Goal: Transaction & Acquisition: Purchase product/service

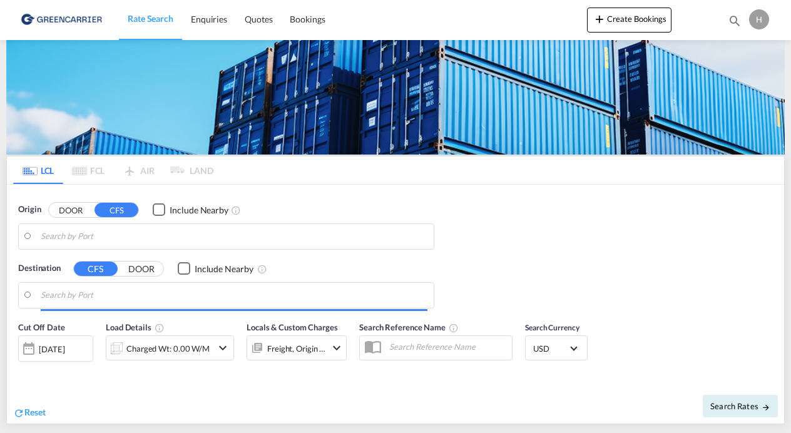
type input "DK-9530, [GEOGRAPHIC_DATA], [GEOGRAPHIC_DATA], [GEOGRAPHIC_DATA], [GEOGRAPHIC_D…"
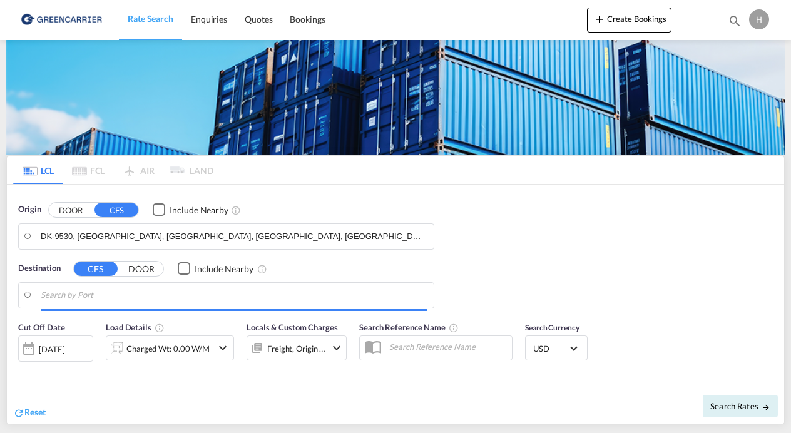
type input "[GEOGRAPHIC_DATA], SH, CNSHA"
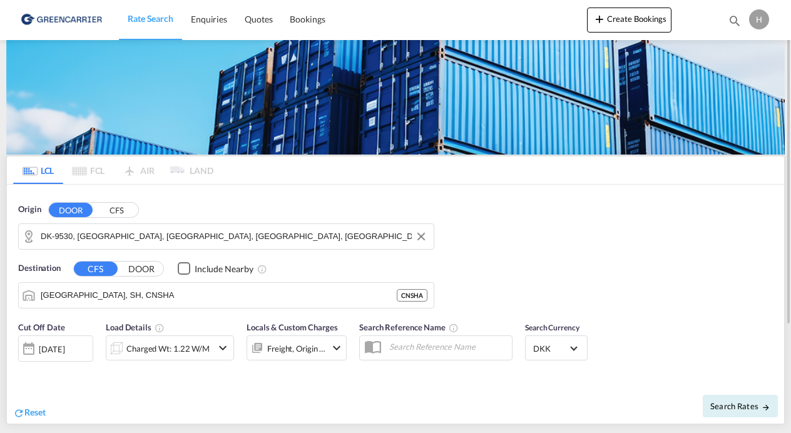
click at [113, 224] on md-input-container "DK-9530, [GEOGRAPHIC_DATA], [GEOGRAPHIC_DATA], [GEOGRAPHIC_DATA], [GEOGRAPHIC_D…" at bounding box center [226, 236] width 415 height 25
click at [111, 249] on md-autocomplete-wrap "DK-9530, [GEOGRAPHIC_DATA], [GEOGRAPHIC_DATA], [GEOGRAPHIC_DATA], [GEOGRAPHIC_D…" at bounding box center [234, 239] width 387 height 25
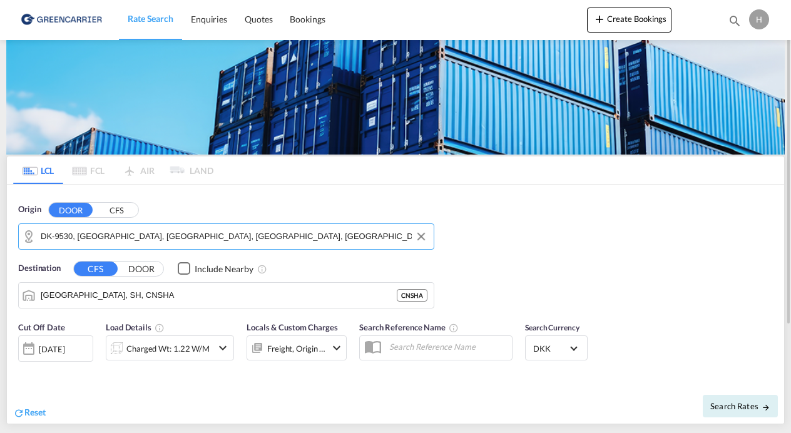
click at [120, 239] on input "DK-9530, [GEOGRAPHIC_DATA], [GEOGRAPHIC_DATA], [GEOGRAPHIC_DATA], [GEOGRAPHIC_D…" at bounding box center [234, 236] width 387 height 19
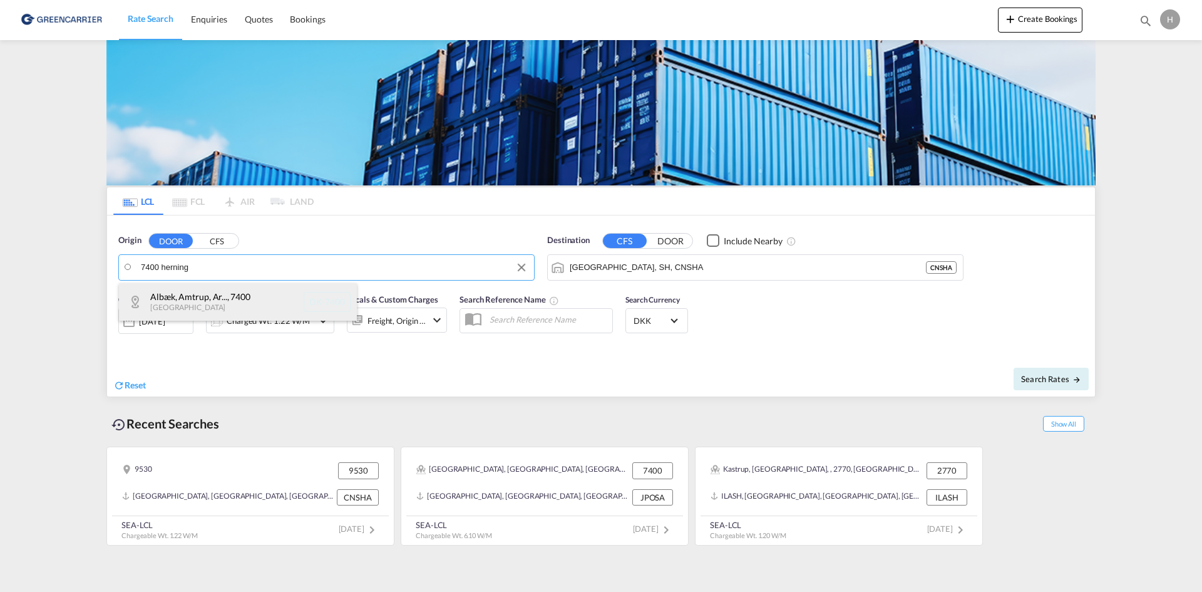
click at [173, 297] on div "Albæk, Amtrup, Ar... , 7400 [GEOGRAPHIC_DATA] DK-7400" at bounding box center [238, 302] width 238 height 38
type input "DK-7400, [GEOGRAPHIC_DATA], [GEOGRAPHIC_DATA], [GEOGRAPHIC_DATA], [GEOGRAPHIC_D…"
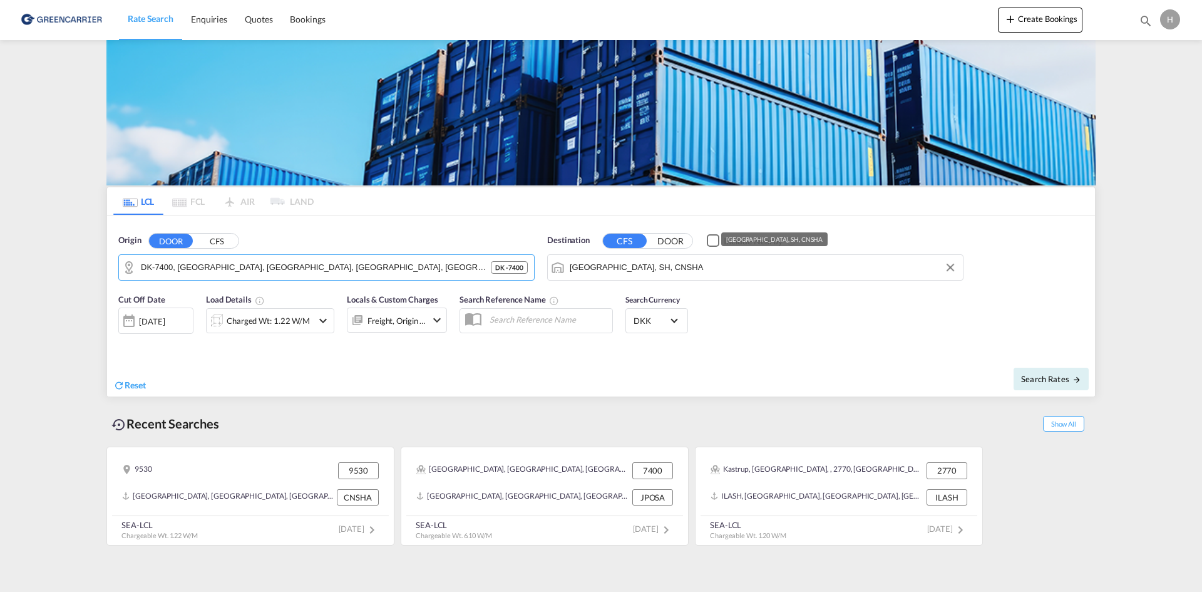
click at [687, 267] on input "[GEOGRAPHIC_DATA], SH, CNSHA" at bounding box center [763, 267] width 387 height 19
drag, startPoint x: 617, startPoint y: 296, endPoint x: 526, endPoint y: 311, distance: 92.0
click at [616, 296] on div "Osaka [GEOGRAPHIC_DATA] JPOSA" at bounding box center [667, 302] width 238 height 38
type input "[GEOGRAPHIC_DATA], [GEOGRAPHIC_DATA]"
click at [251, 325] on div "Charged Wt: 1.22 W/M" at bounding box center [268, 321] width 83 height 18
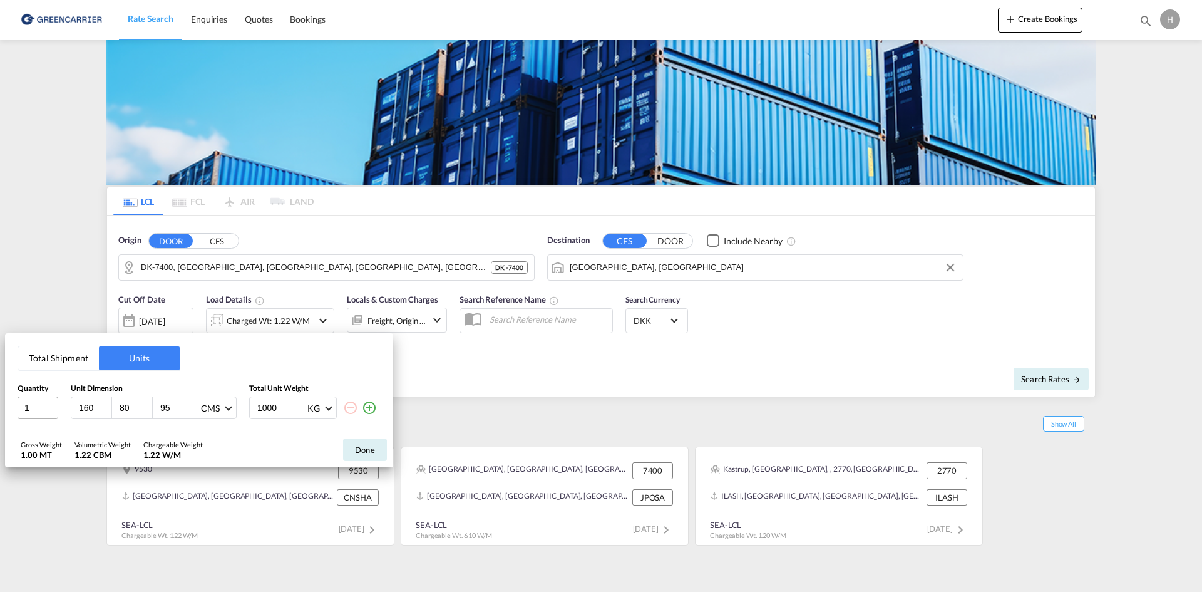
drag, startPoint x: 96, startPoint y: 404, endPoint x: 44, endPoint y: 403, distance: 52.6
click at [49, 404] on div "1 160 80 95 CMS CMS Inches 1000 KG KG LB" at bounding box center [199, 407] width 363 height 23
drag, startPoint x: 32, startPoint y: 406, endPoint x: 0, endPoint y: 402, distance: 32.1
click at [5, 404] on div "Total Shipment Units Quantity Unit Dimension Total Unit Weight 1 160 80 95 CMS …" at bounding box center [199, 382] width 388 height 99
type input "4"
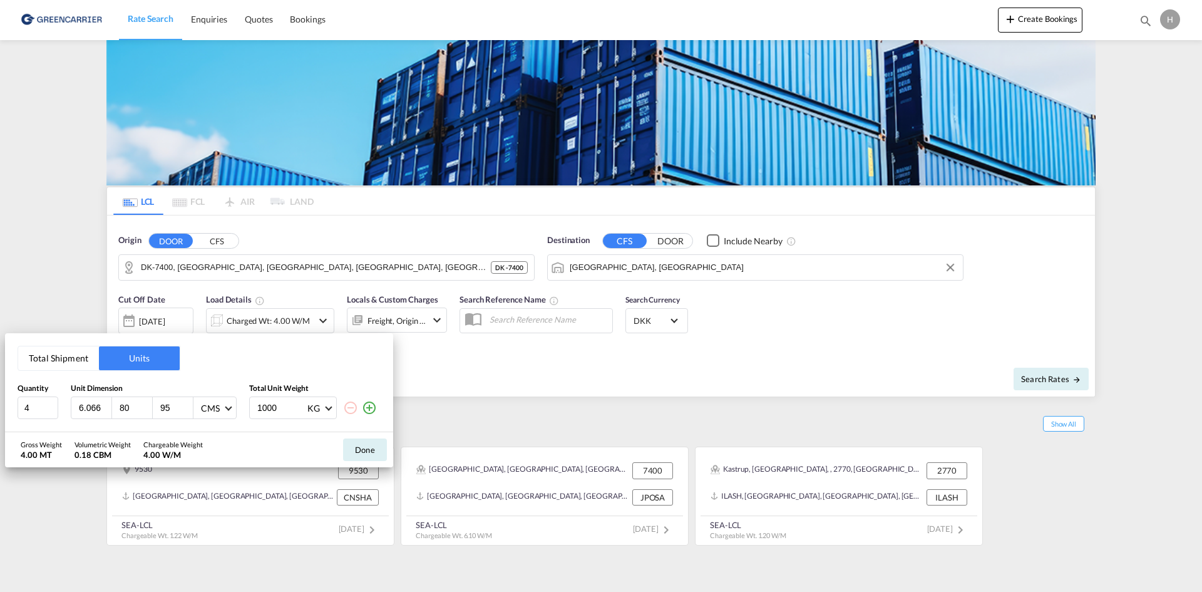
type input "6.066"
click at [51, 352] on button "Total Shipment" at bounding box center [58, 358] width 81 height 24
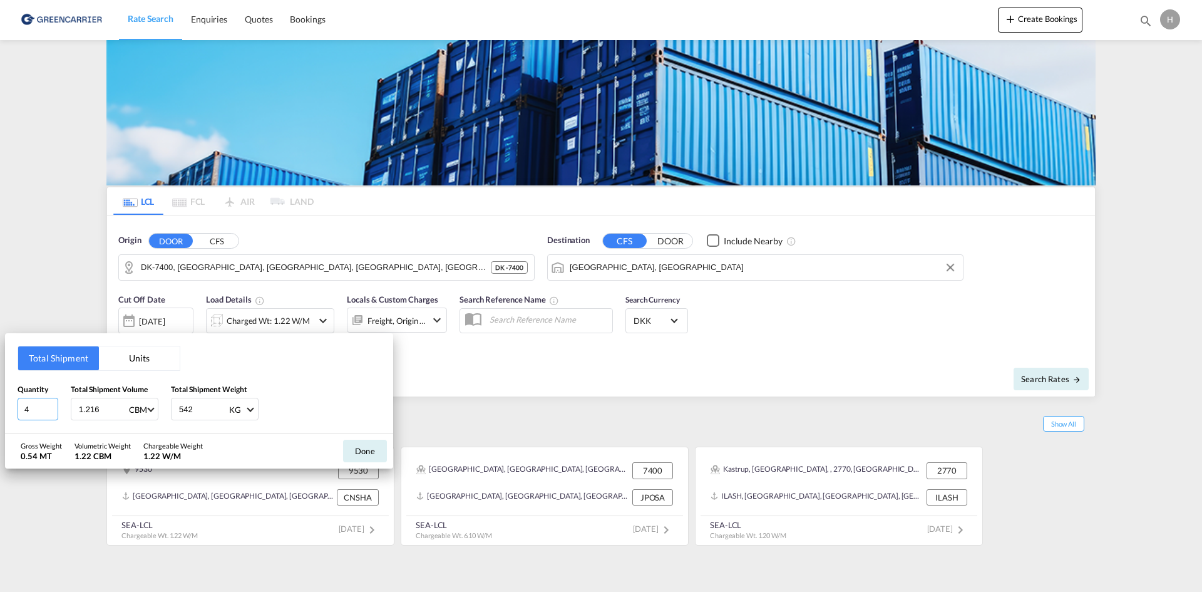
click at [31, 410] on input "4" at bounding box center [38, 409] width 41 height 23
drag, startPoint x: 106, startPoint y: 408, endPoint x: 36, endPoint y: 398, distance: 70.9
click at [46, 400] on div "Quantity 4 Total Shipment Volume 1.216 CBM CBM CFT Total Shipment Weight 542 KG…" at bounding box center [199, 402] width 363 height 38
type input "6.096"
type input "542"
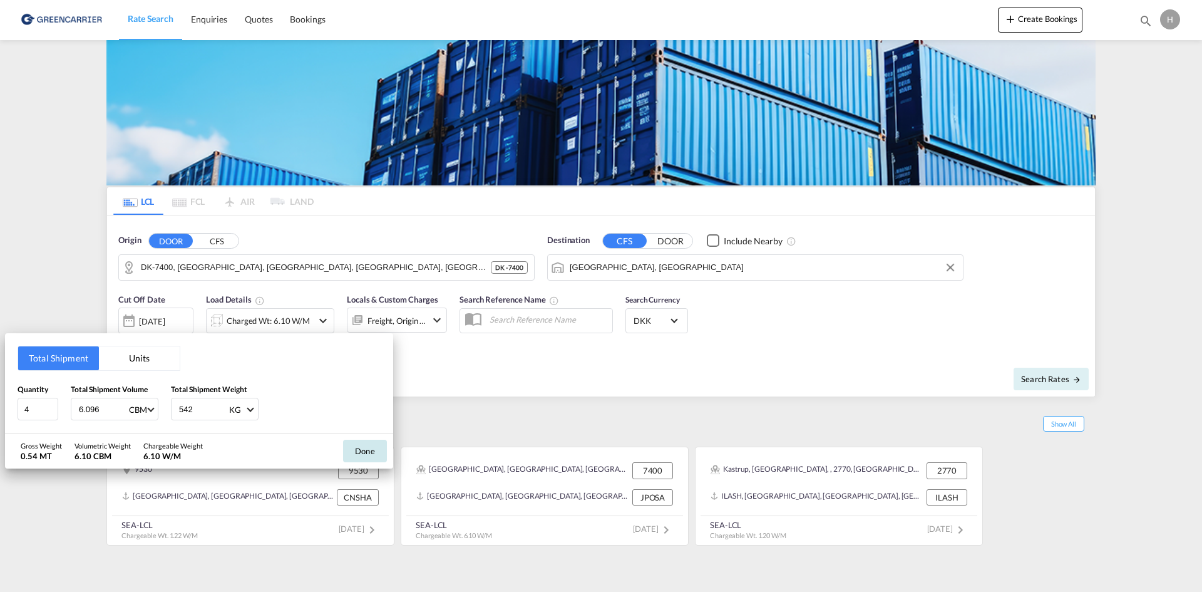
click at [371, 433] on button "Done" at bounding box center [365, 450] width 44 height 23
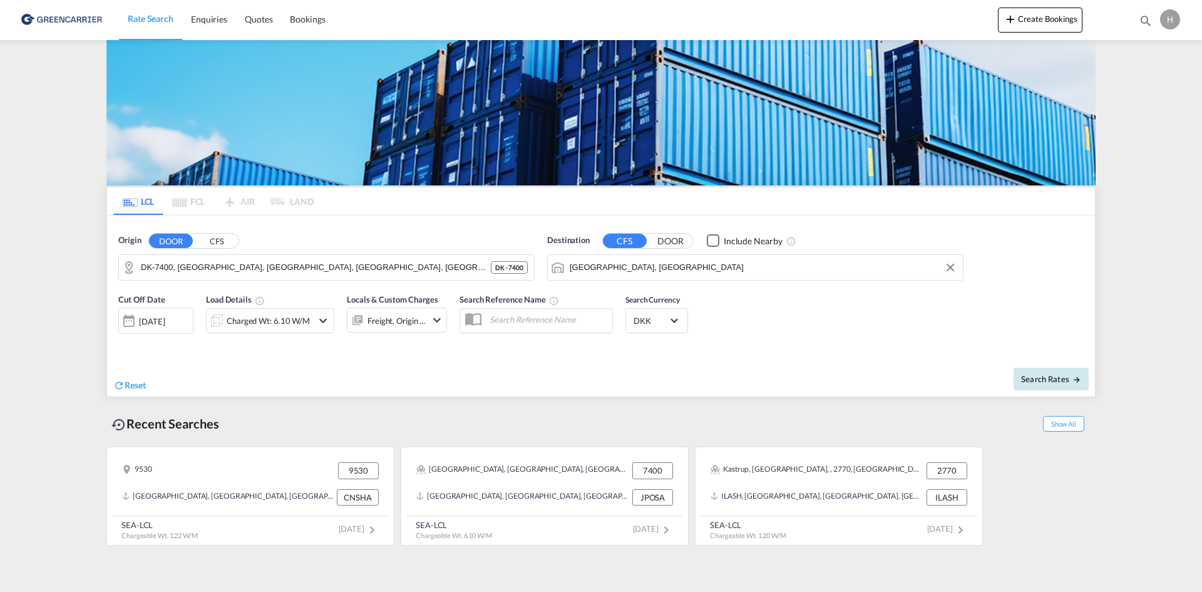
click at [791, 375] on span "Search Rates" at bounding box center [1051, 379] width 60 height 10
type input "7400 to JPOSA / [DATE]"
